Goal: Check status: Check status

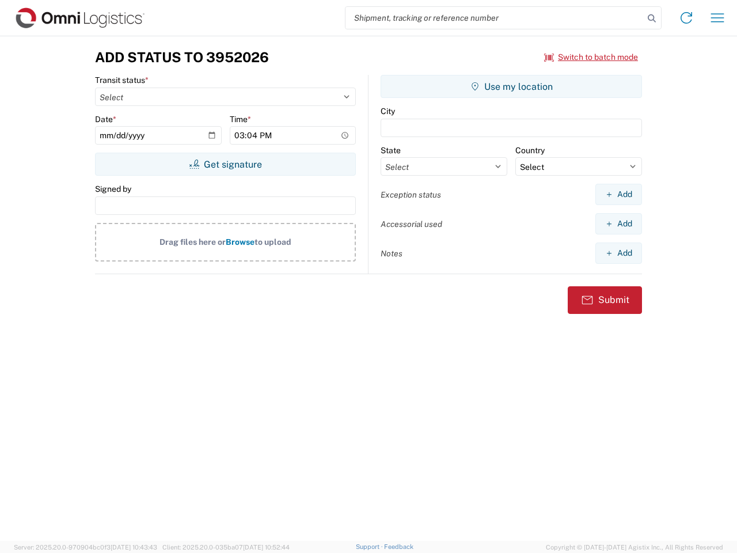
click at [495, 18] on input "search" at bounding box center [495, 18] width 298 height 22
click at [652, 18] on icon at bounding box center [652, 18] width 16 height 16
click at [687, 18] on icon at bounding box center [686, 18] width 18 height 18
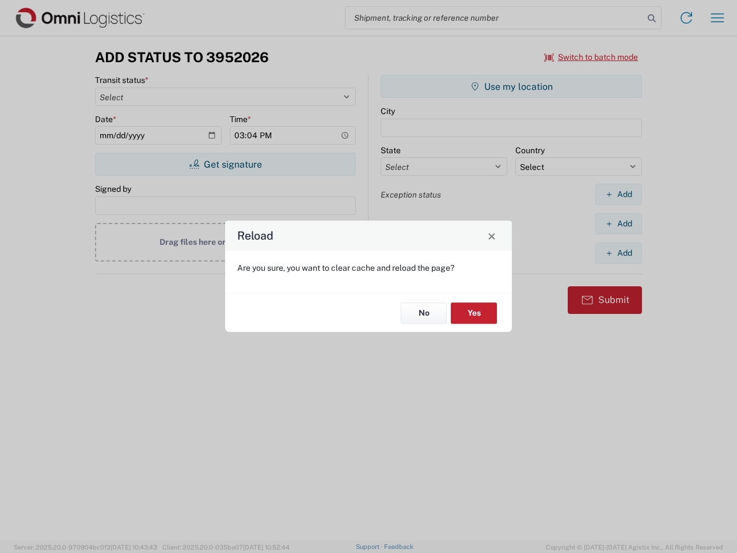
click at [718, 18] on div "Reload Are you sure, you want to clear cache and reload the page? No Yes" at bounding box center [368, 276] width 737 height 553
click at [592, 57] on div "Reload Are you sure, you want to clear cache and reload the page? No Yes" at bounding box center [368, 276] width 737 height 553
click at [225, 164] on div "Reload Are you sure, you want to clear cache and reload the page? No Yes" at bounding box center [368, 276] width 737 height 553
click at [512, 86] on div "Reload Are you sure, you want to clear cache and reload the page? No Yes" at bounding box center [368, 276] width 737 height 553
click at [619, 194] on div "Reload Are you sure, you want to clear cache and reload the page? No Yes" at bounding box center [368, 276] width 737 height 553
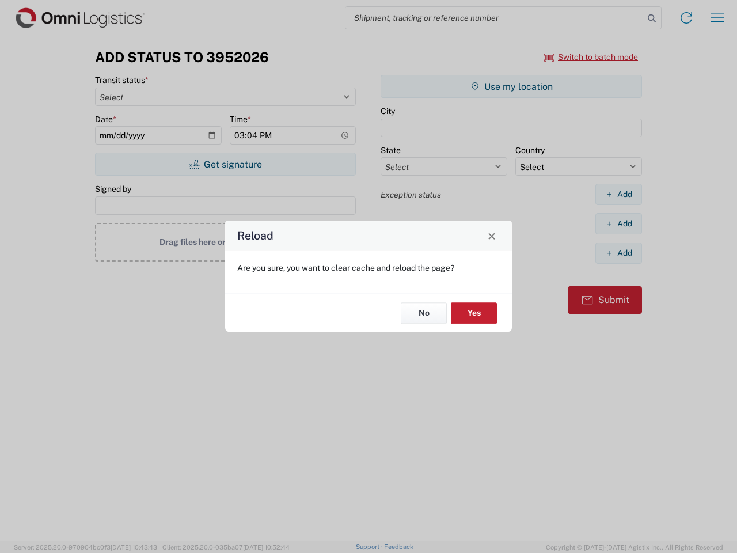
click at [619, 224] on div "Reload Are you sure, you want to clear cache and reload the page? No Yes" at bounding box center [368, 276] width 737 height 553
click at [619, 253] on div "Reload Are you sure, you want to clear cache and reload the page? No Yes" at bounding box center [368, 276] width 737 height 553
